Goal: Task Accomplishment & Management: Use online tool/utility

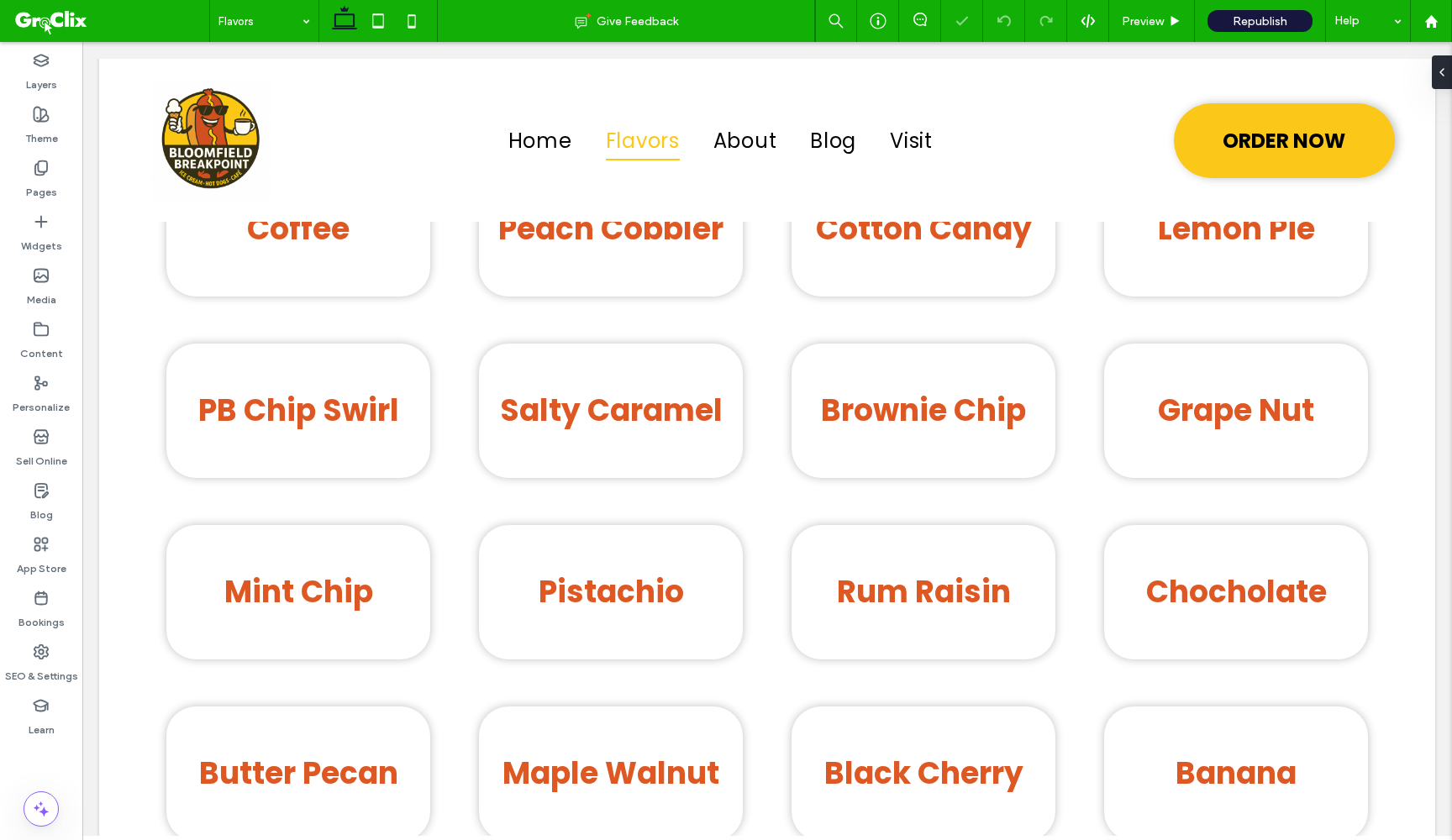
scroll to position [919, 0]
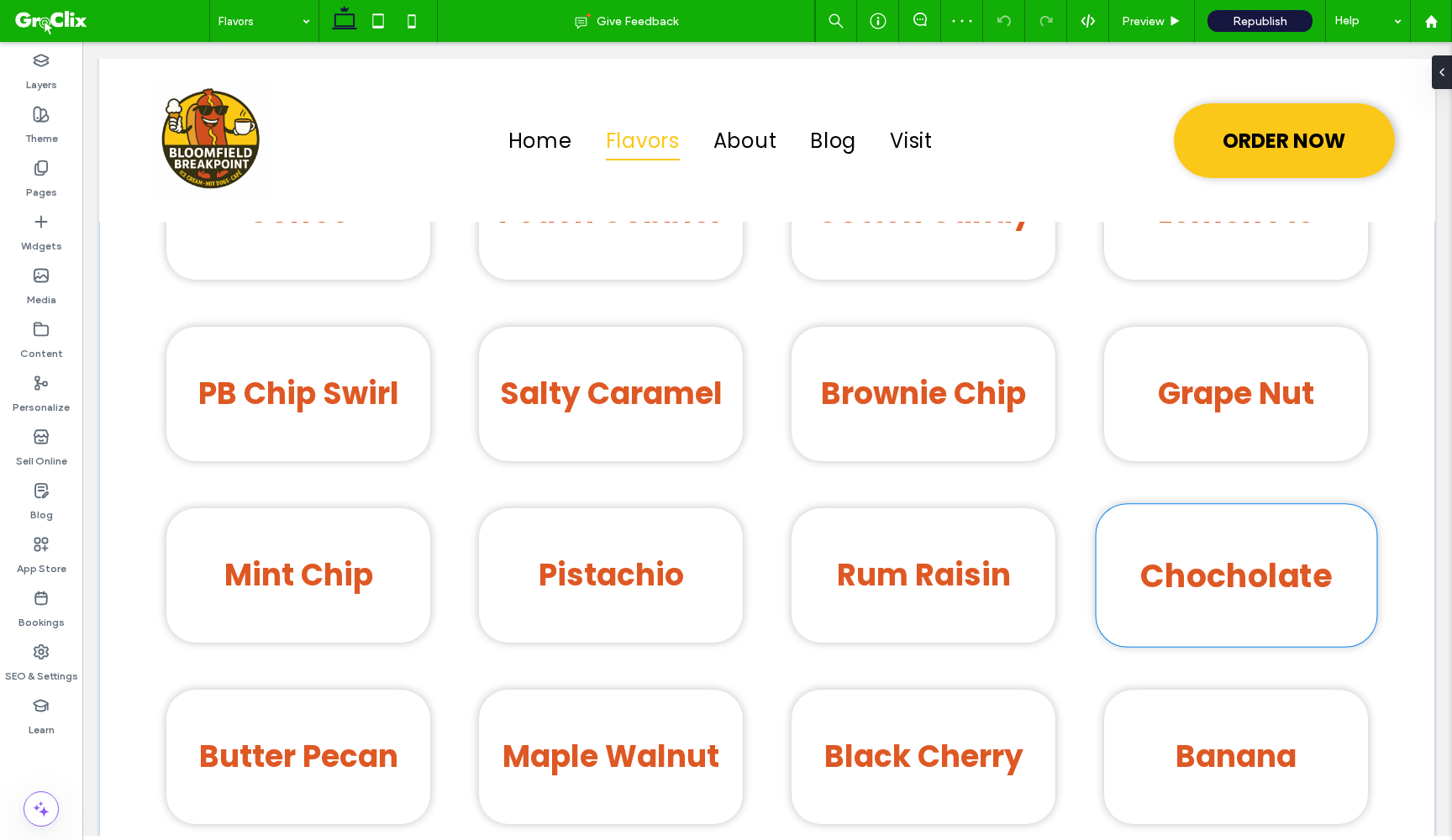
click at [1244, 557] on strong "Chocholate" at bounding box center [1236, 575] width 192 height 45
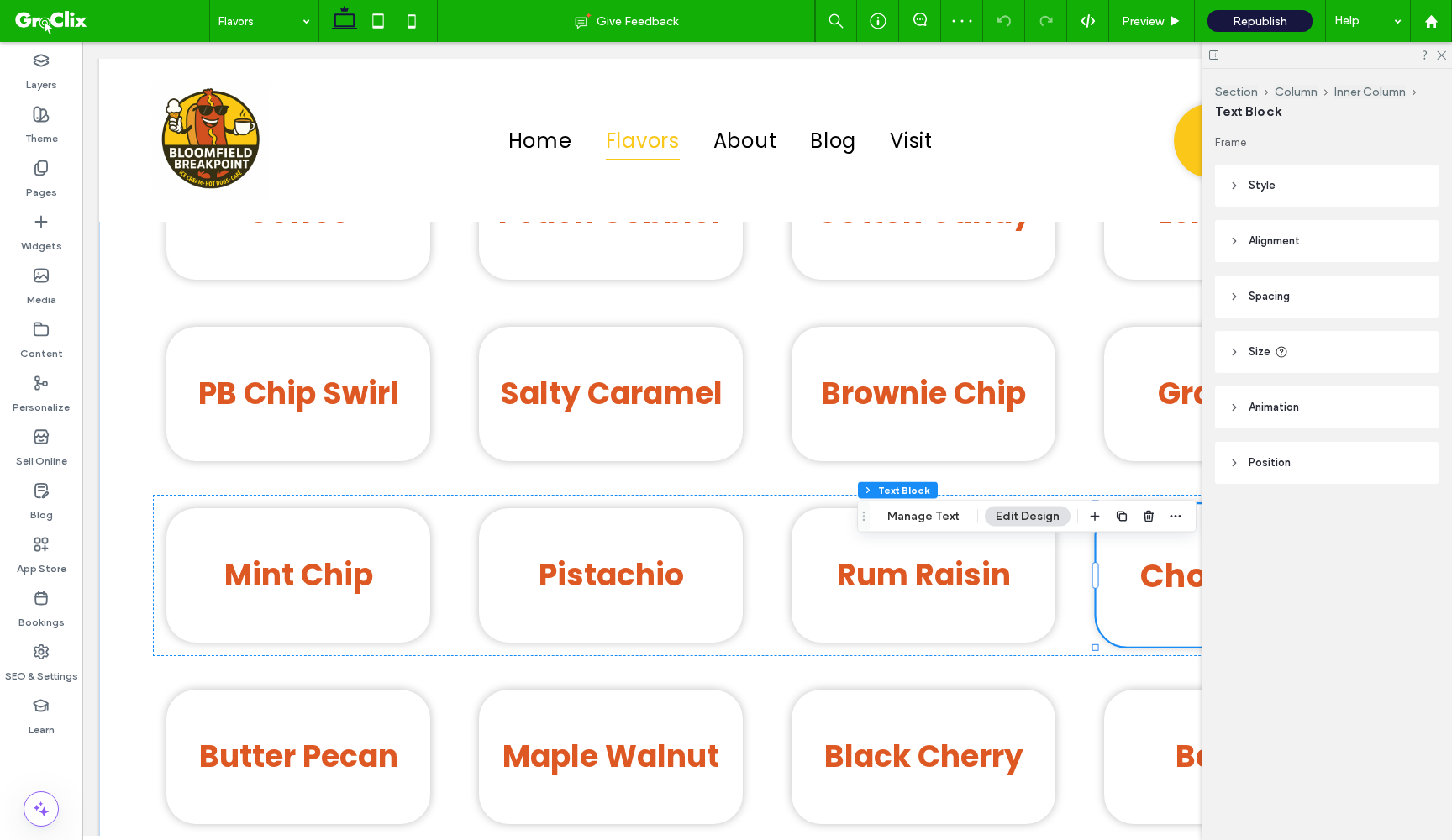
click at [1244, 557] on div "Section Column Inner Column Text Block Frame Style Color Image Background color…" at bounding box center [1326, 454] width 250 height 771
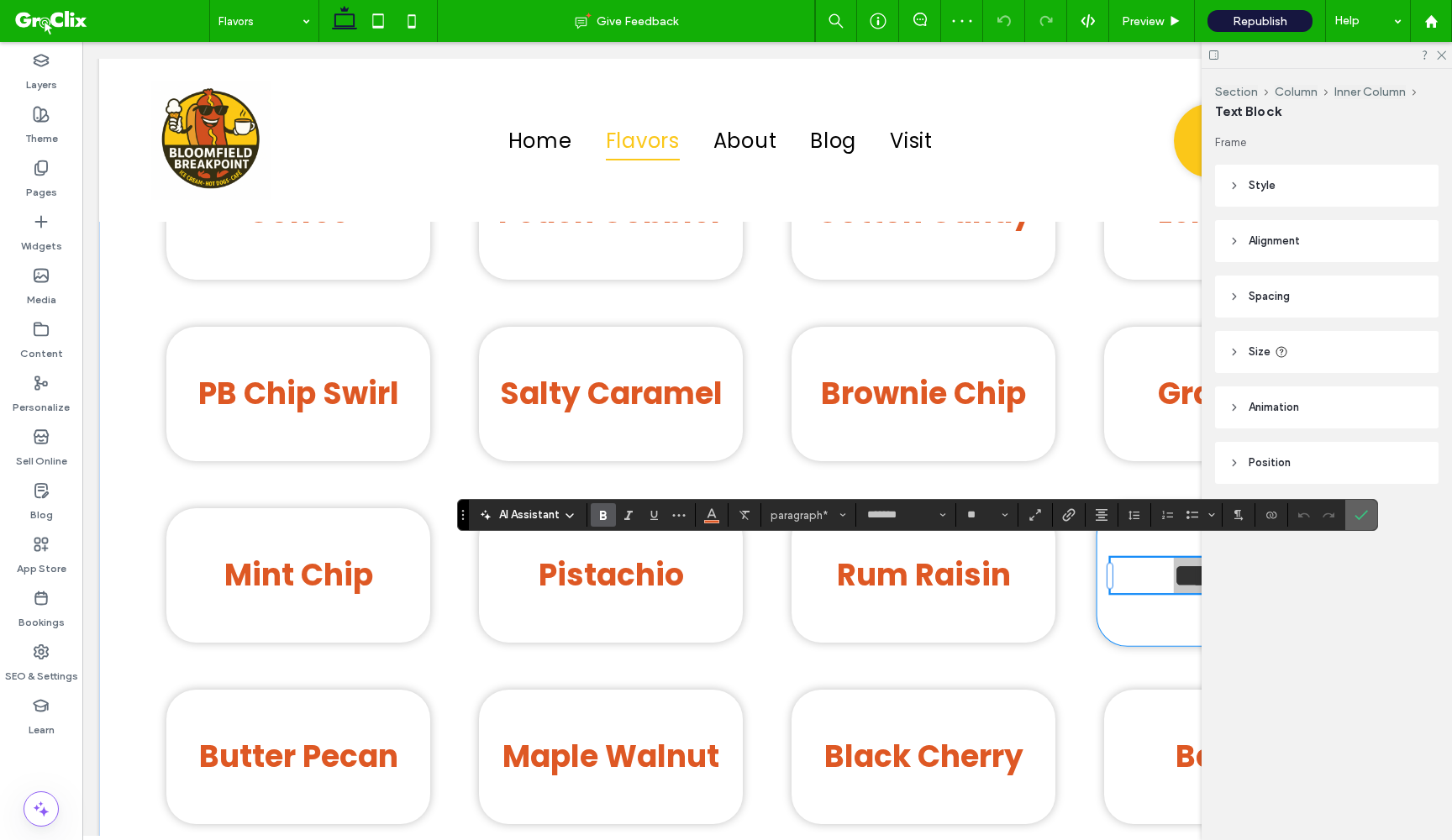
click at [1361, 514] on icon "Confirm" at bounding box center [1361, 514] width 14 height 14
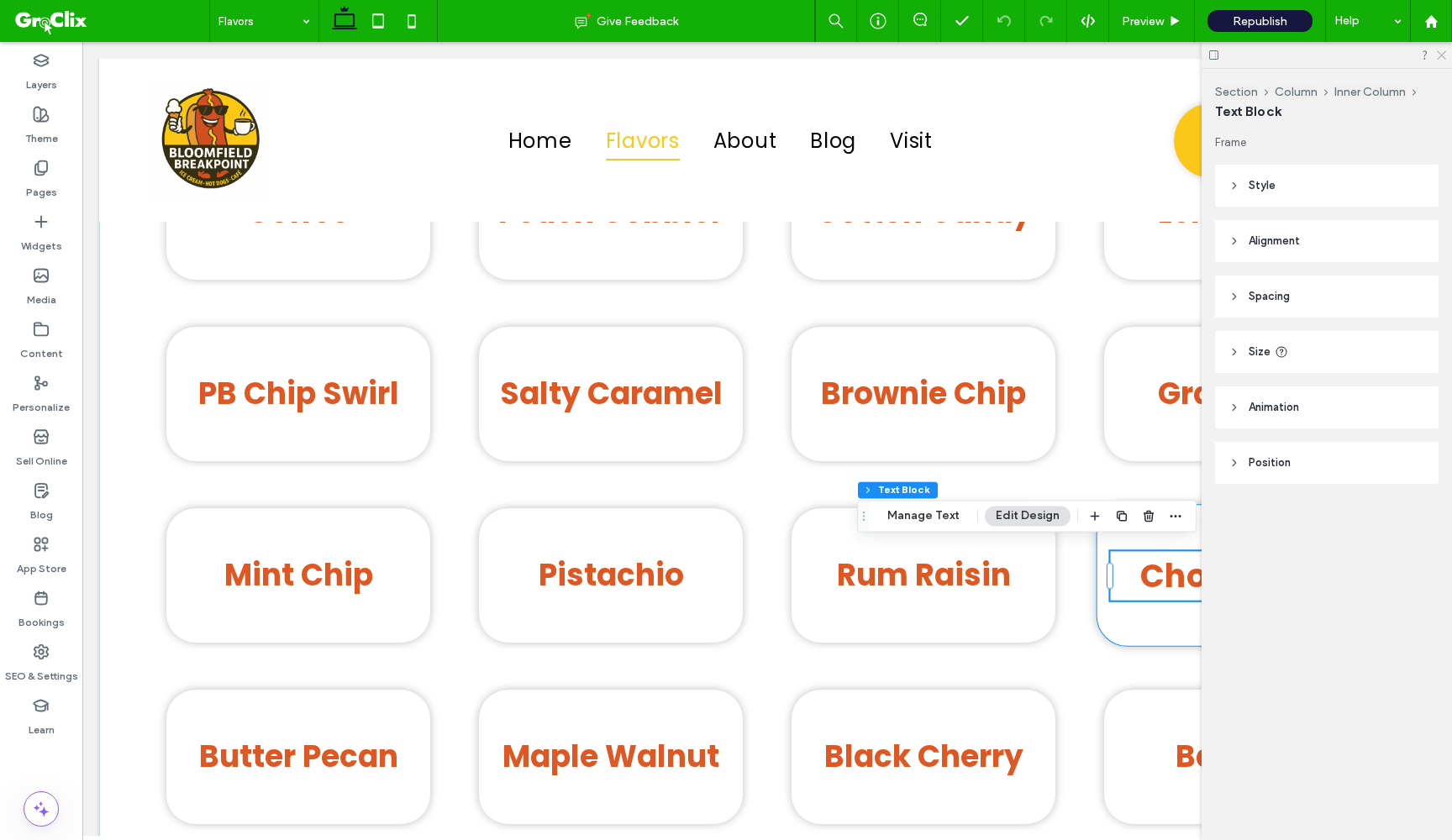
click at [1438, 50] on icon at bounding box center [1441, 54] width 11 height 11
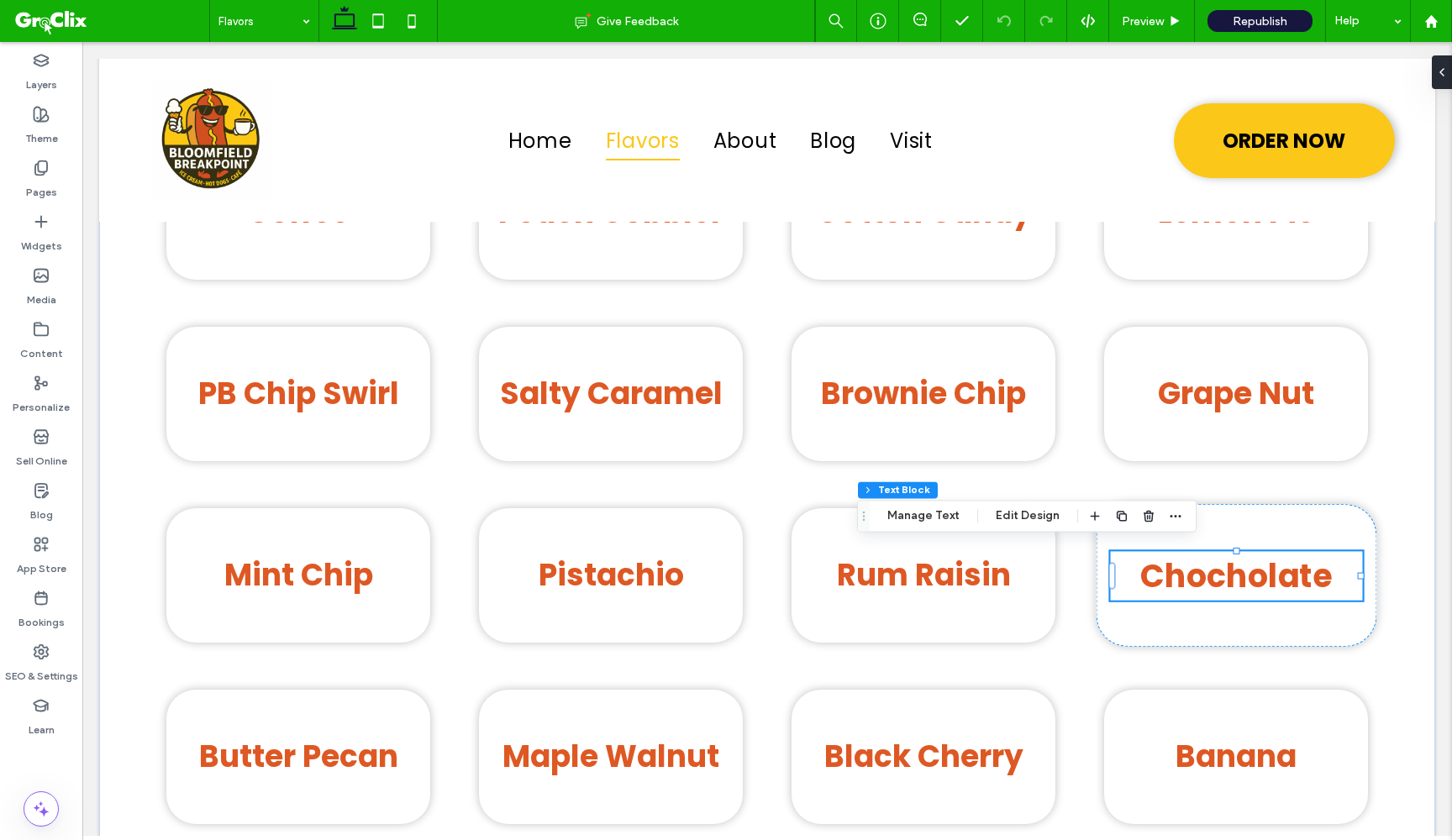
click at [1256, 570] on strong "Chocholate" at bounding box center [1236, 575] width 192 height 45
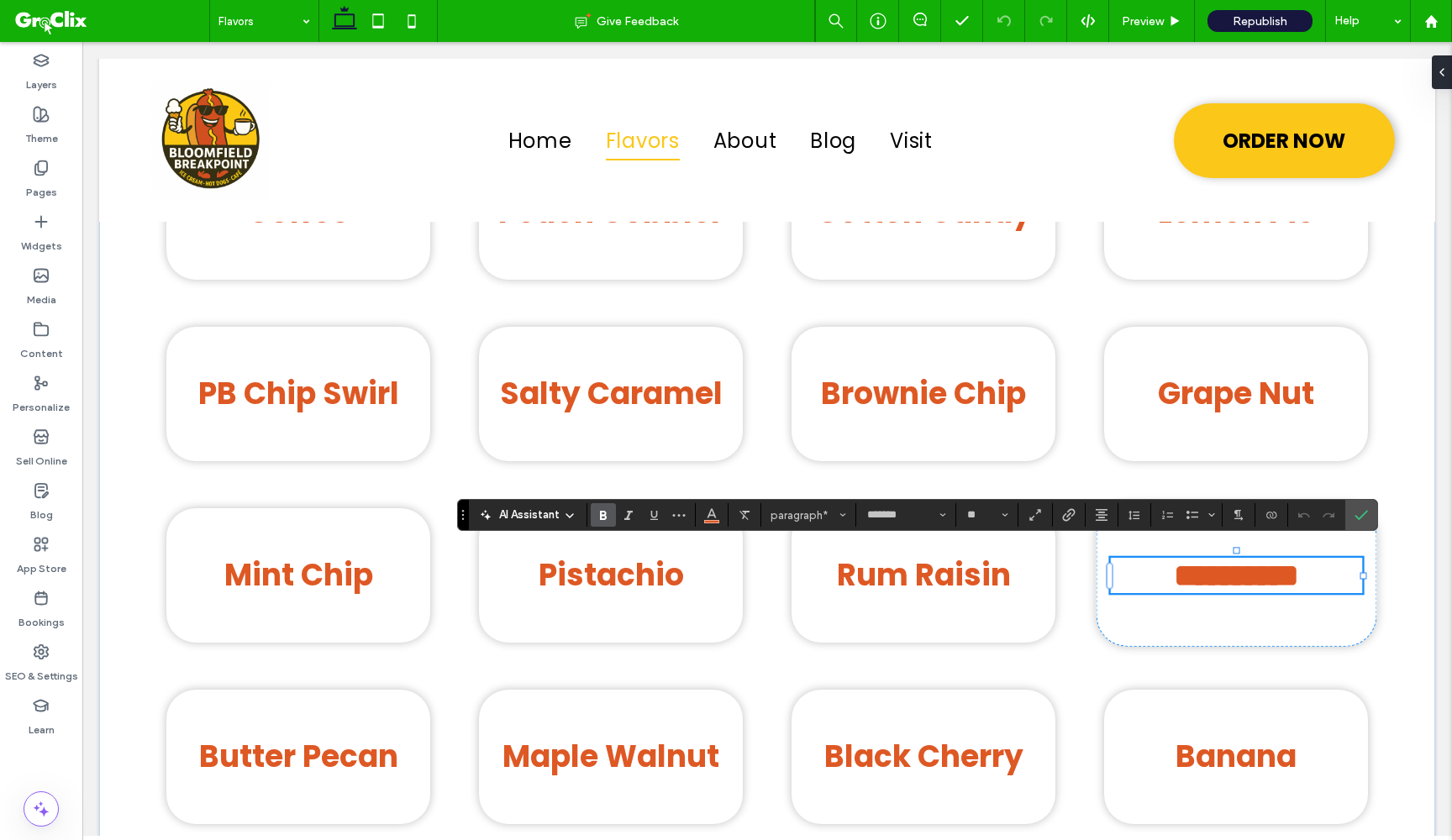
click at [1245, 572] on strong "**********" at bounding box center [1236, 575] width 125 height 32
click at [1403, 604] on div "Vanilla Sugar-Free Vanilla Cookie Dough Oreo Strawberry Coconut Cheese Cake Bir…" at bounding box center [767, 420] width 1336 height 1410
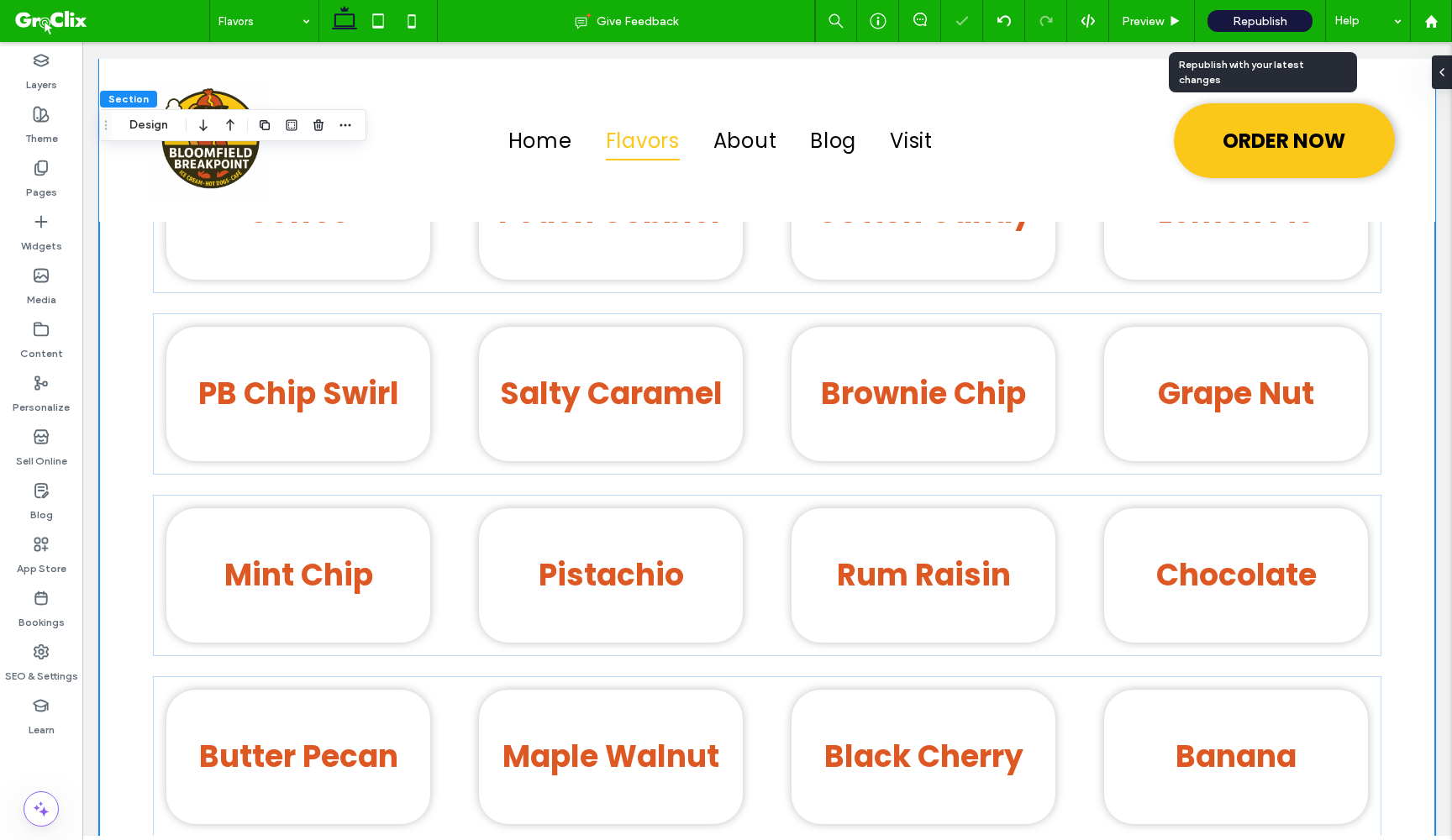
click at [1285, 28] on div "Republish" at bounding box center [1260, 21] width 105 height 22
